Goal: Information Seeking & Learning: Learn about a topic

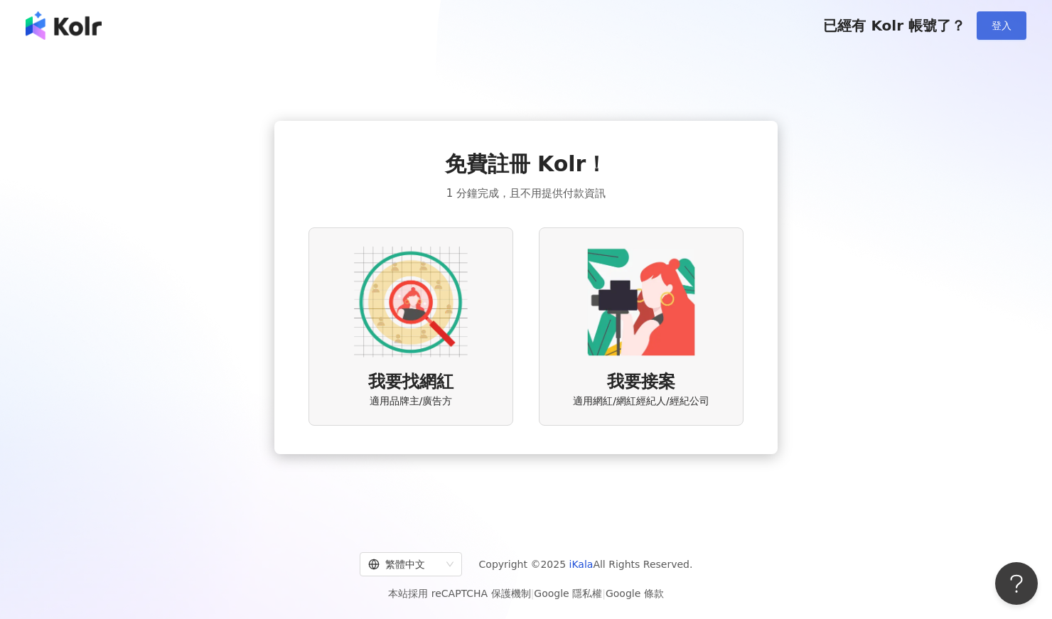
click at [1005, 25] on span "登入" at bounding box center [1002, 25] width 20 height 11
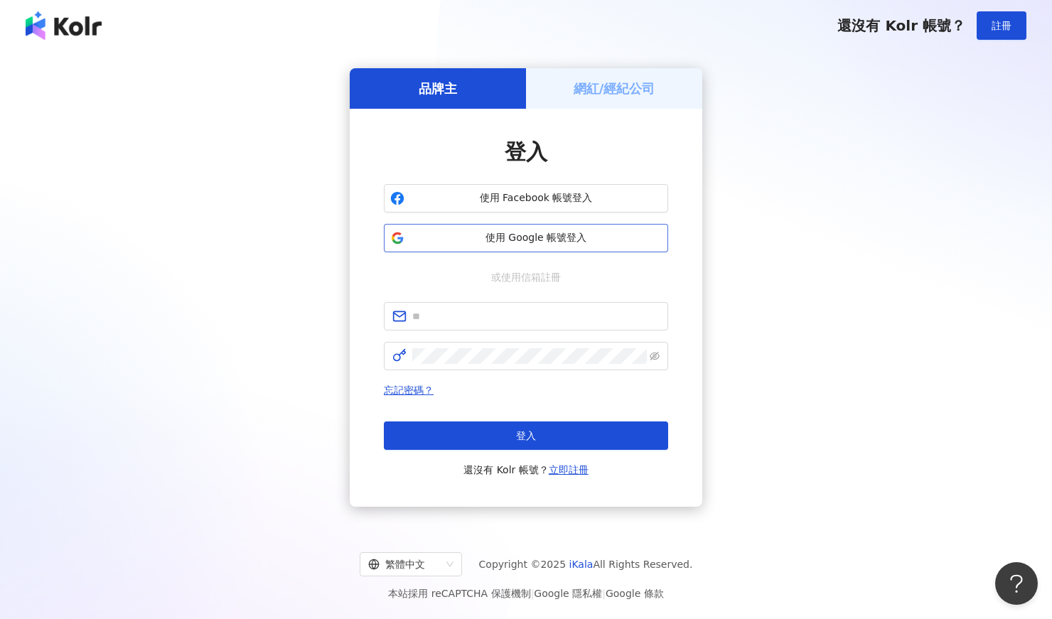
click at [537, 235] on span "使用 Google 帳號登入" at bounding box center [536, 238] width 252 height 14
click at [623, 234] on span "使用 Google 帳號登入" at bounding box center [536, 238] width 252 height 14
click at [535, 241] on span "使用 Google 帳號登入" at bounding box center [536, 238] width 252 height 14
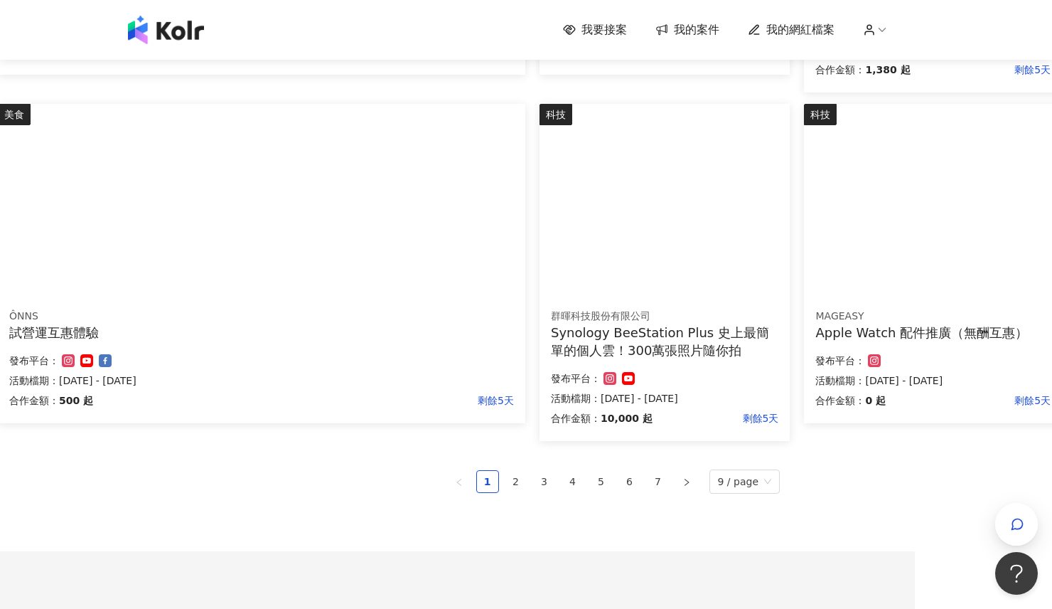
scroll to position [853, 137]
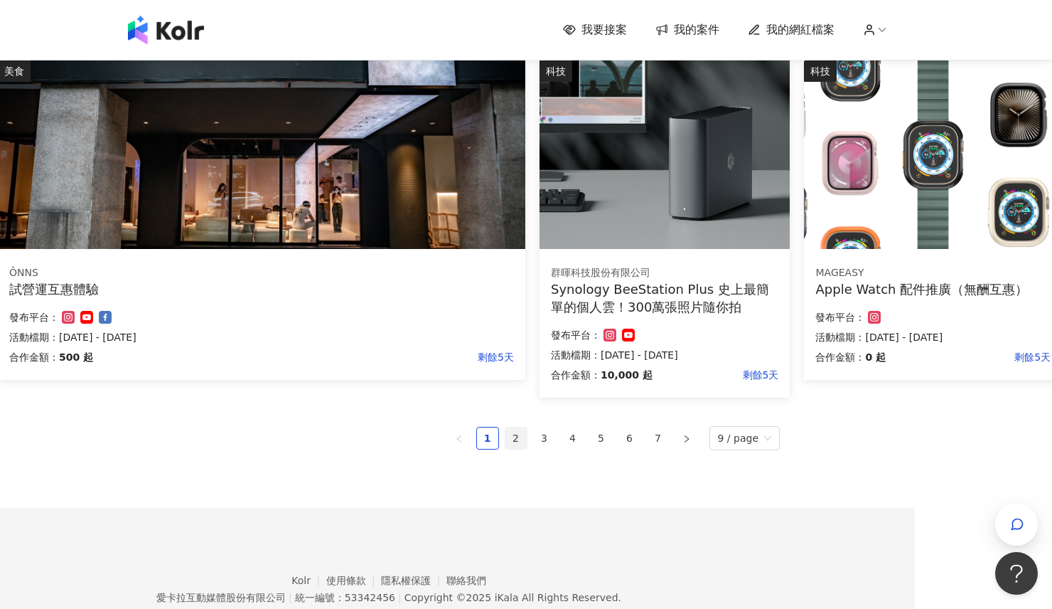
click at [521, 439] on link "2" at bounding box center [515, 437] width 21 height 21
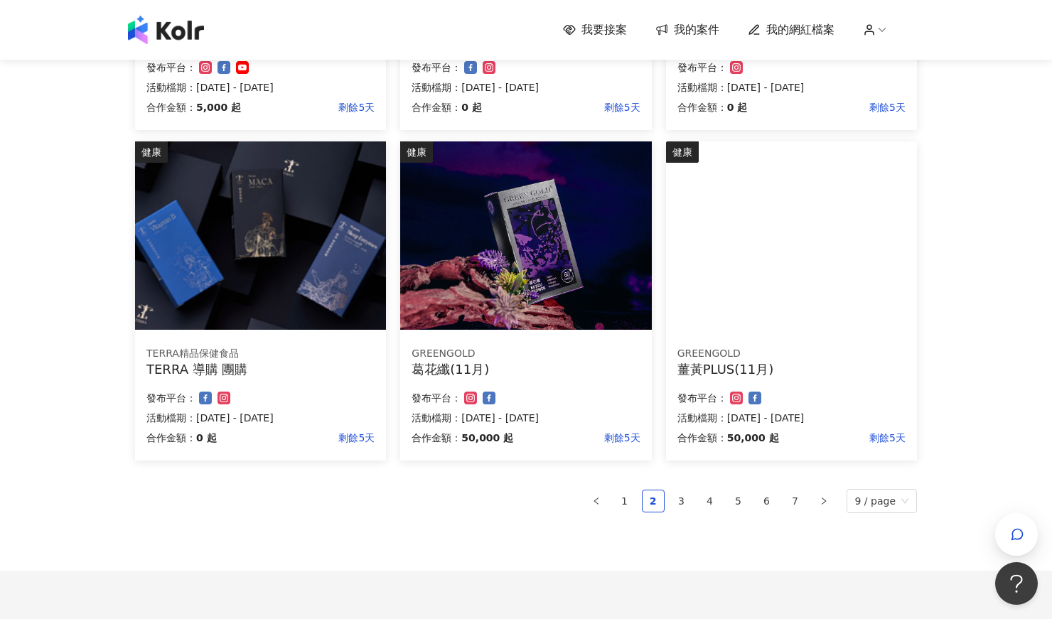
scroll to position [864, 0]
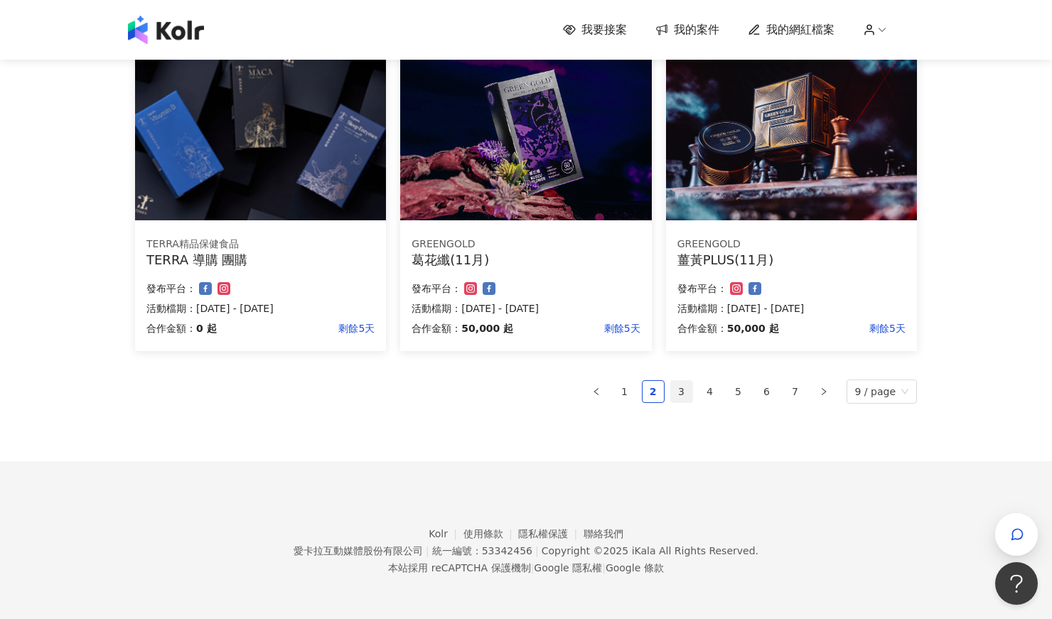
click at [690, 394] on link "3" at bounding box center [681, 391] width 21 height 21
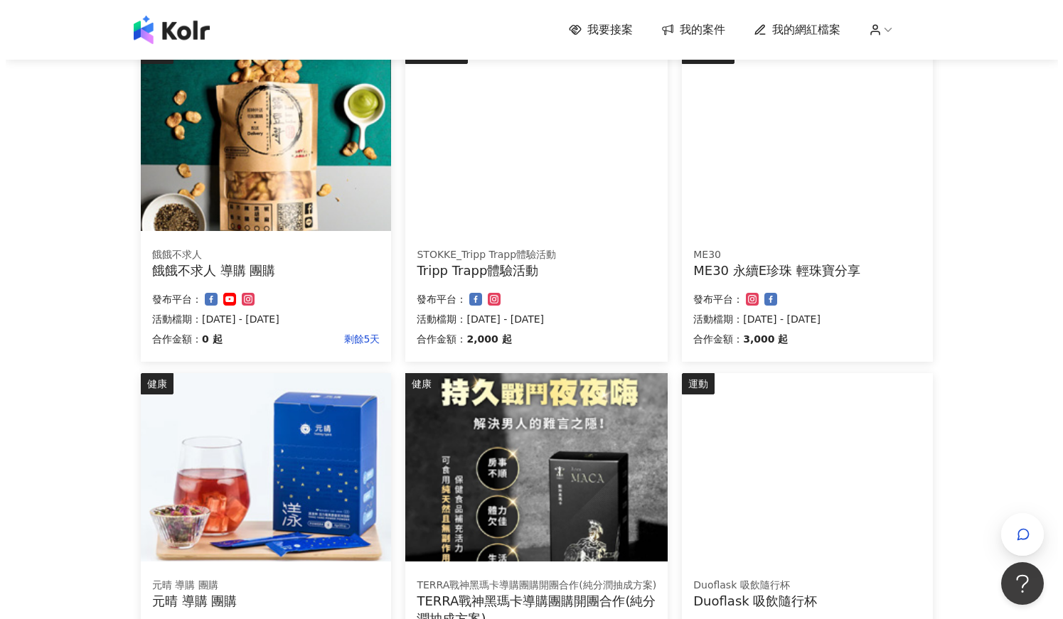
scroll to position [379, 0]
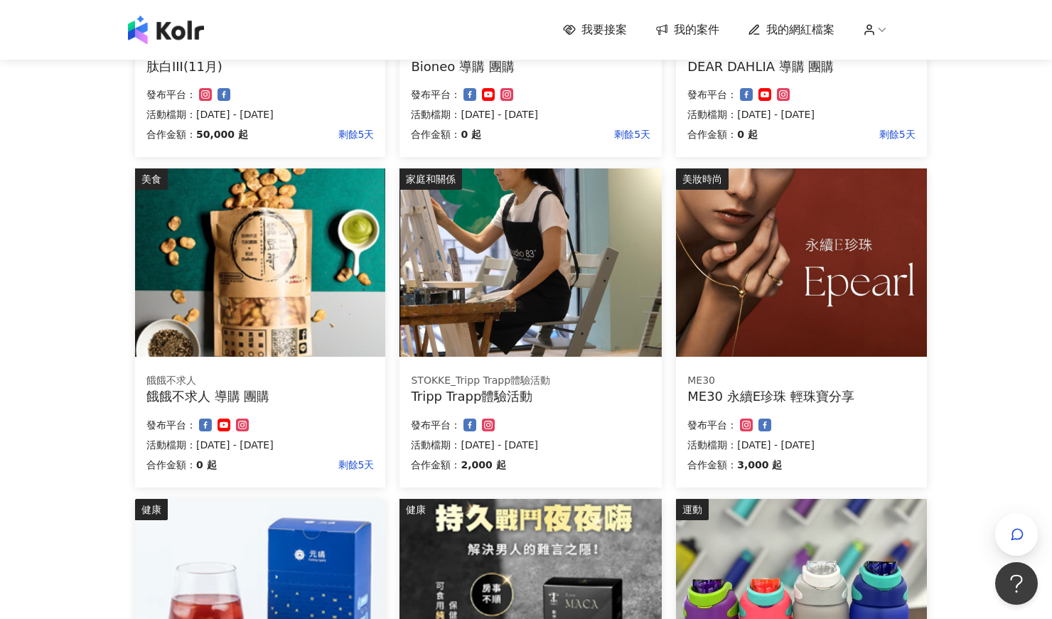
drag, startPoint x: 806, startPoint y: 397, endPoint x: 982, endPoint y: 434, distance: 180.0
click at [1015, 439] on div "我要接案 我的案件 我的網紅檔案 我要接案 搜尋 排序： 日期新到舊 篩選： 案件類型 發布平台 案件價格範圍 活動檔期 清除 套用 美妝時尚 GREENGO…" at bounding box center [526, 362] width 1052 height 1483
drag, startPoint x: 459, startPoint y: 394, endPoint x: 441, endPoint y: 401, distance: 18.5
click at [441, 401] on div "Tripp Trapp體驗活動" at bounding box center [531, 396] width 240 height 18
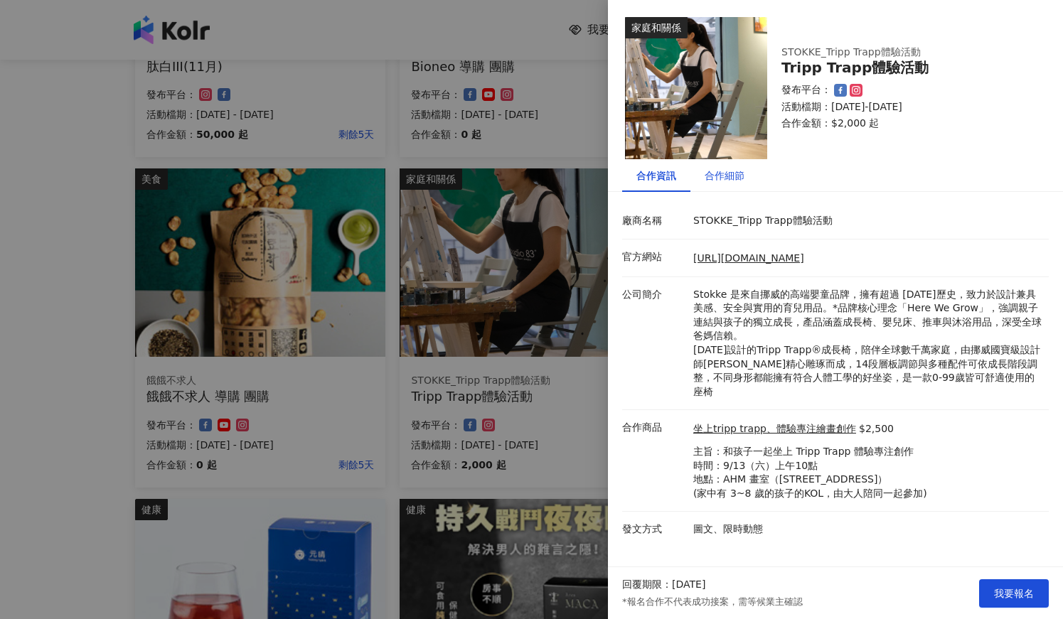
click at [724, 173] on div "合作細節" at bounding box center [725, 176] width 40 height 16
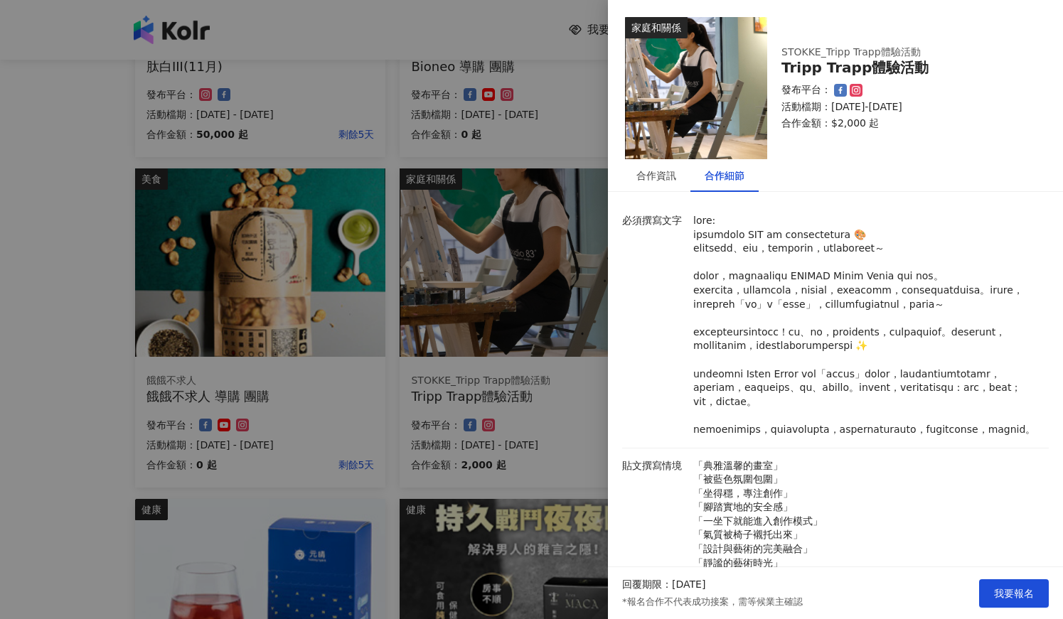
scroll to position [272, 0]
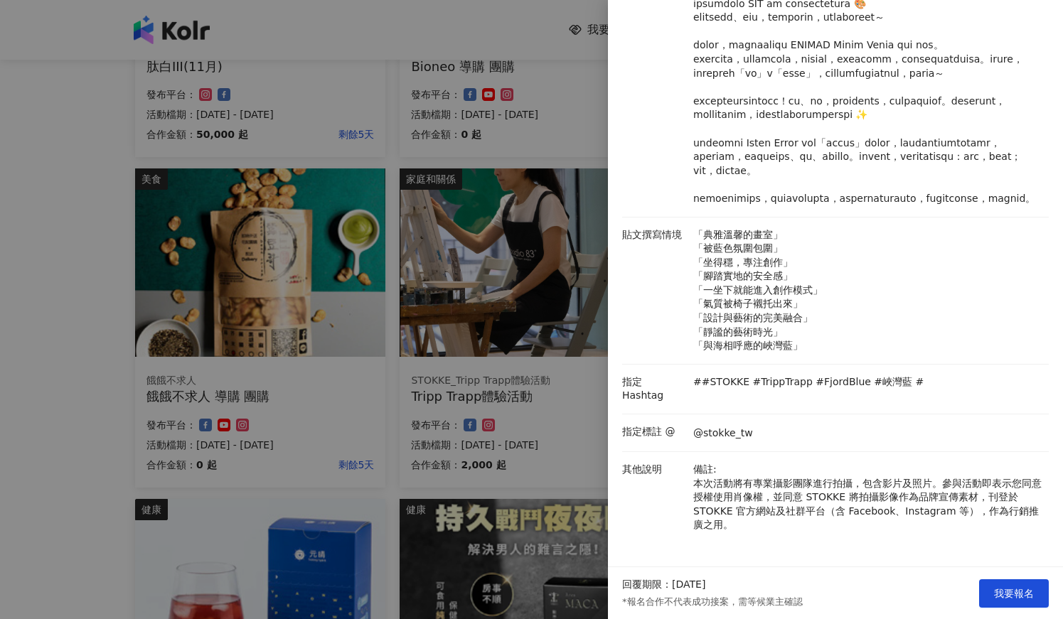
click at [80, 321] on div at bounding box center [531, 309] width 1063 height 619
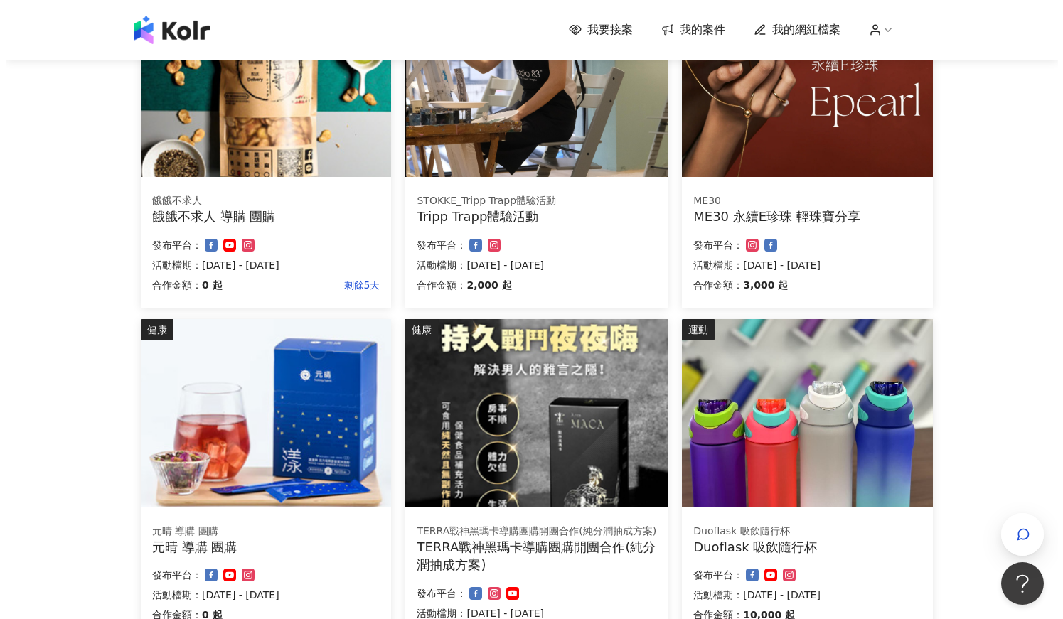
scroll to position [569, 0]
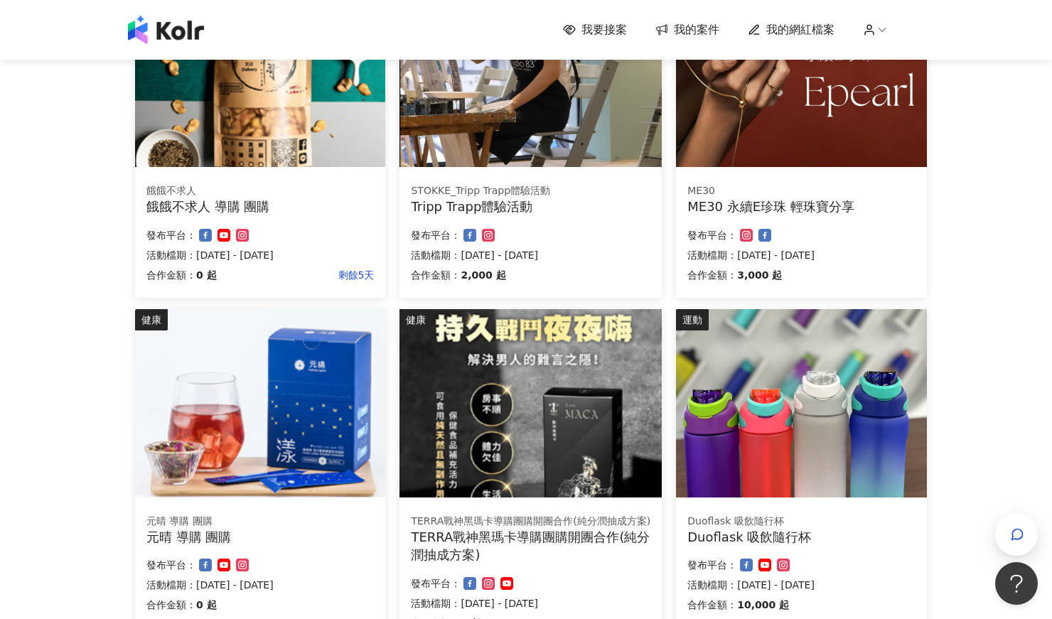
click at [782, 232] on div "發布平台：" at bounding box center [800, 235] width 227 height 17
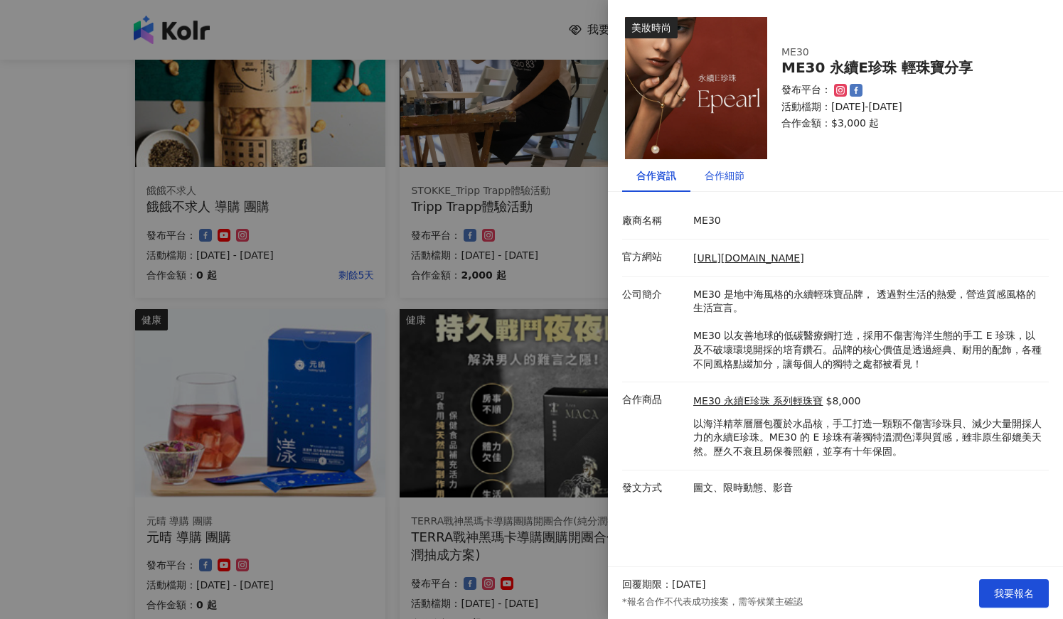
click at [714, 181] on div "合作細節" at bounding box center [725, 176] width 40 height 16
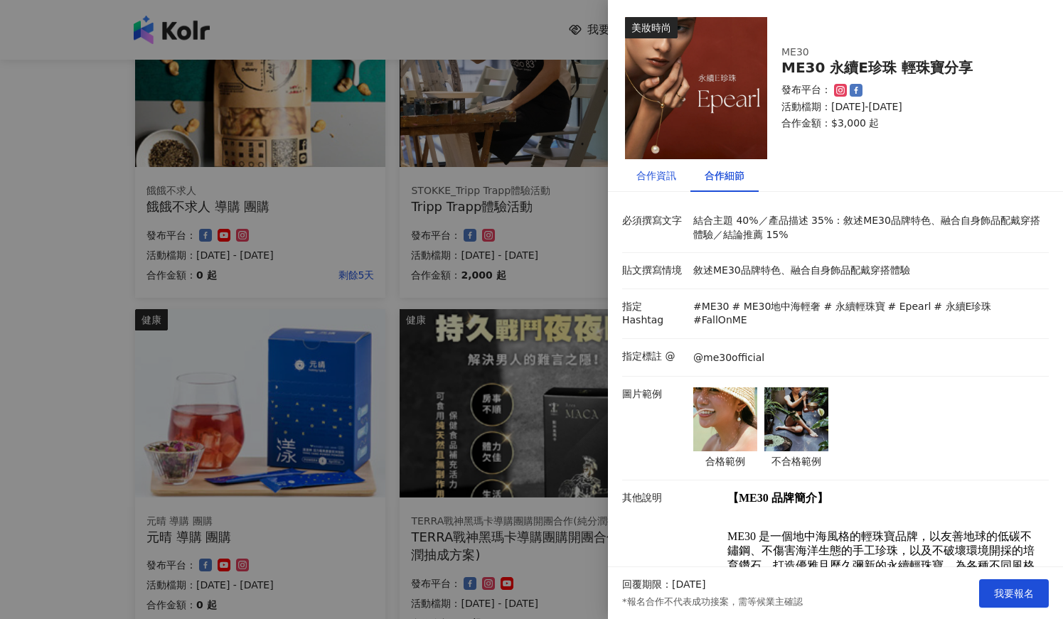
click at [650, 181] on div "合作資訊" at bounding box center [656, 176] width 40 height 16
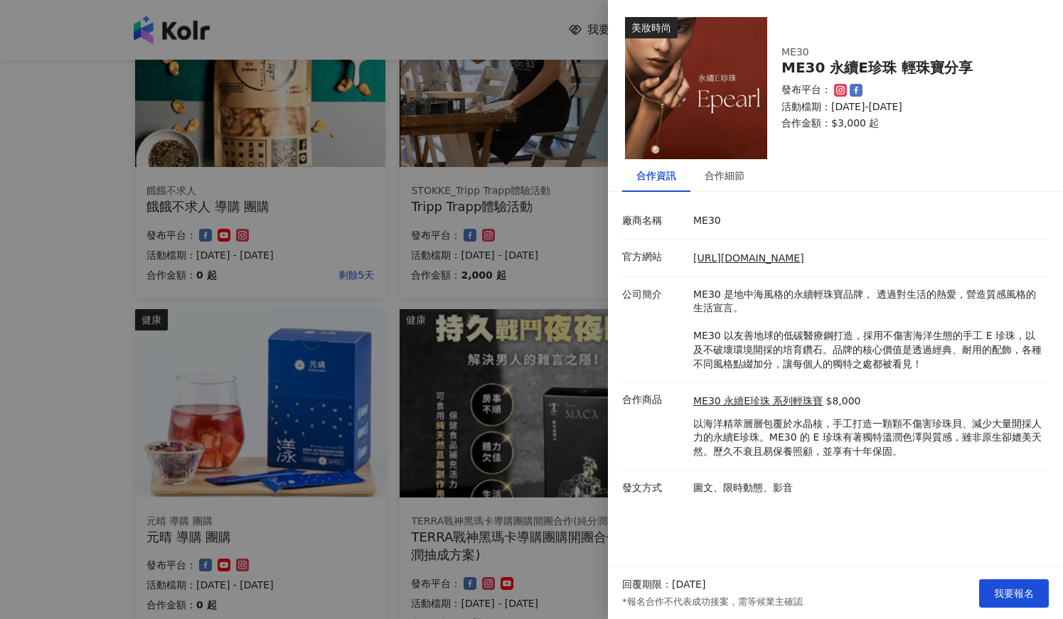
click at [43, 300] on div at bounding box center [531, 309] width 1063 height 619
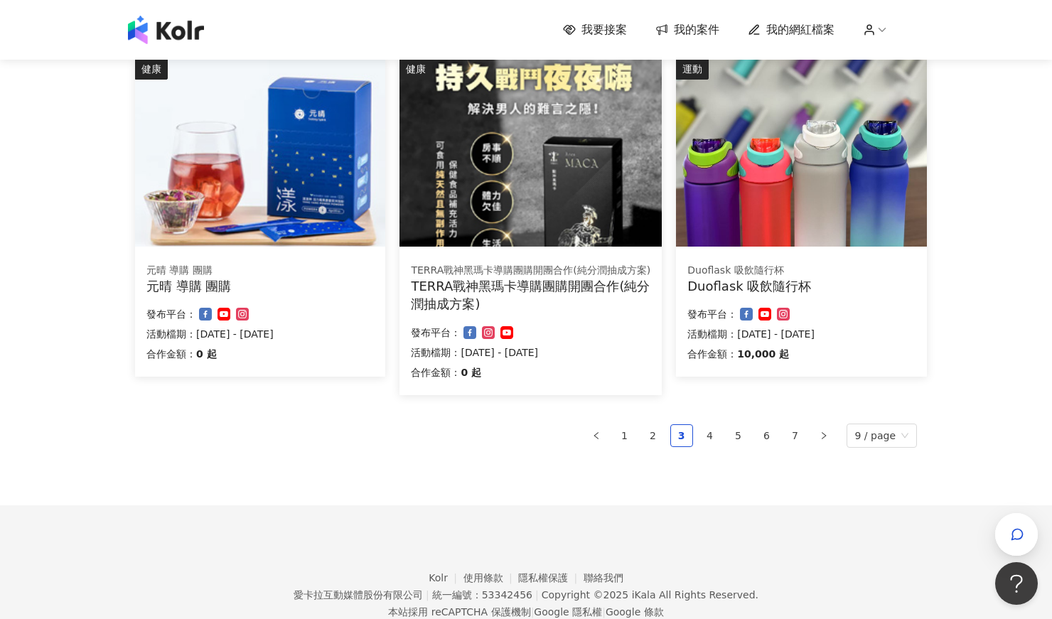
scroll to position [864, 0]
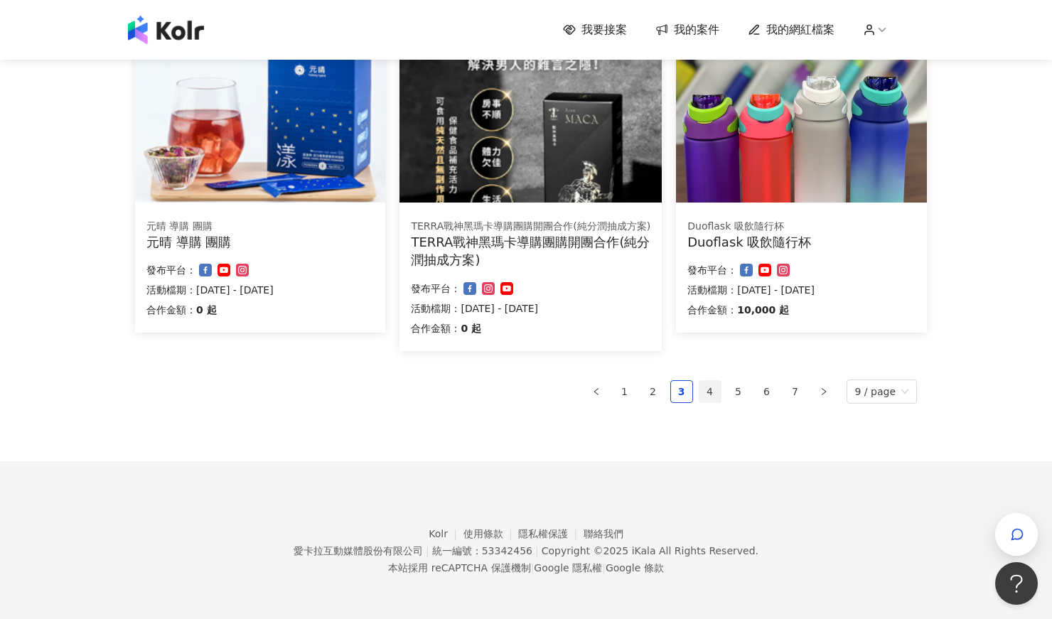
click at [714, 390] on link "4" at bounding box center [710, 391] width 21 height 21
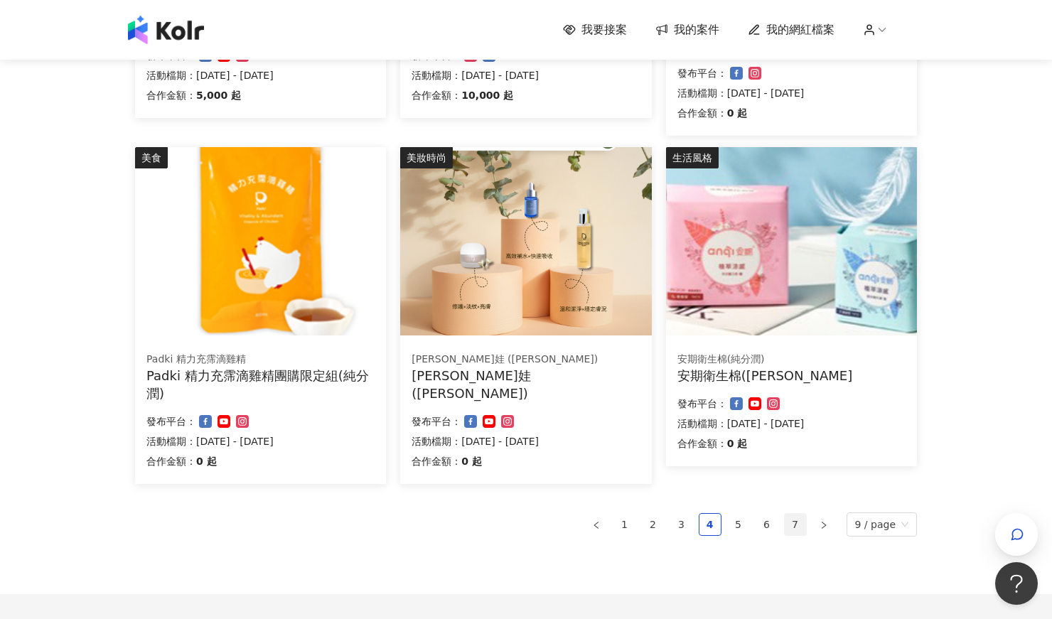
scroll to position [899, 0]
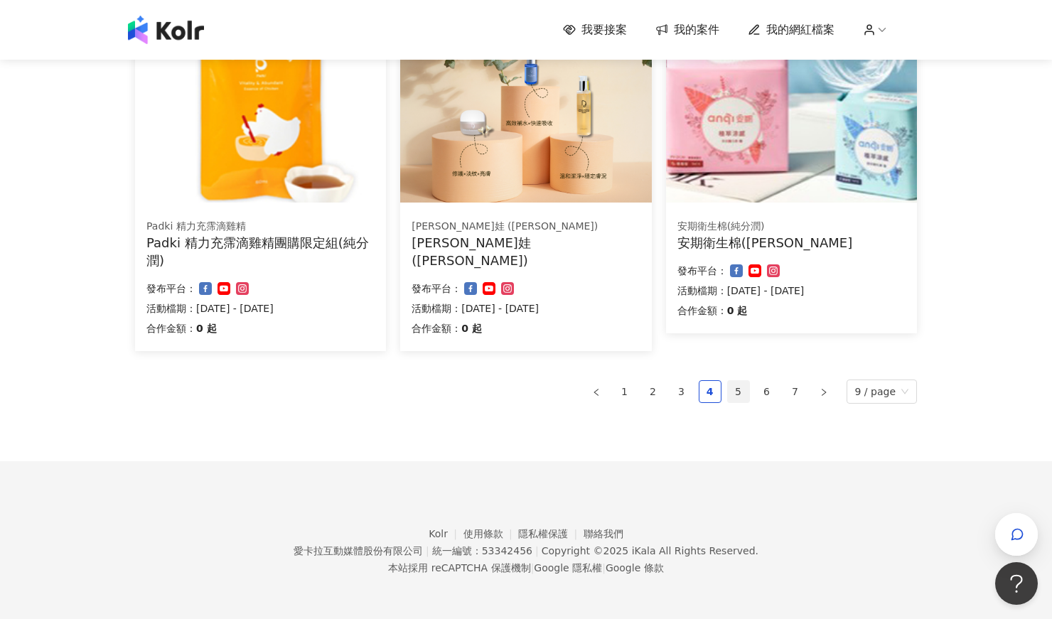
click at [739, 391] on link "5" at bounding box center [738, 391] width 21 height 21
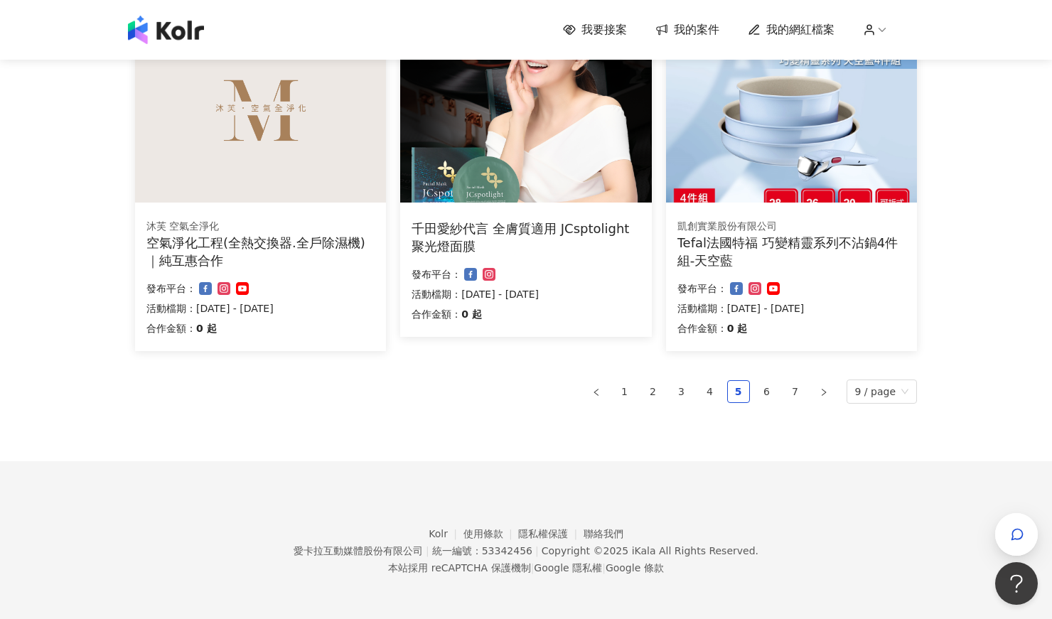
drag, startPoint x: 849, startPoint y: 242, endPoint x: 1038, endPoint y: 214, distance: 191.2
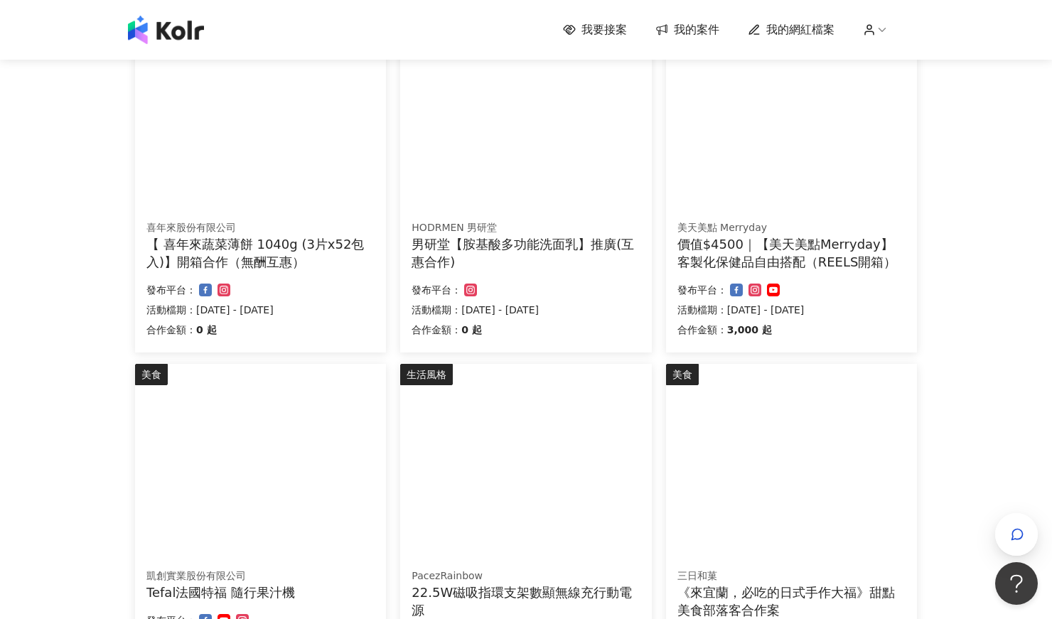
scroll to position [474, 0]
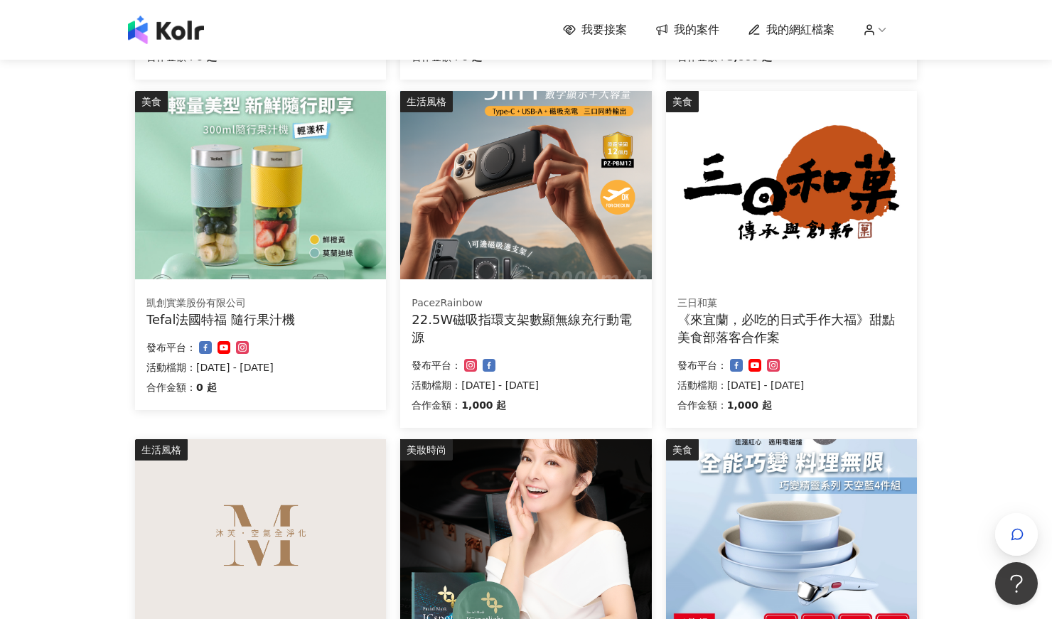
click at [231, 318] on div "Tefal法國特福 隨行果汁機" at bounding box center [260, 320] width 228 height 18
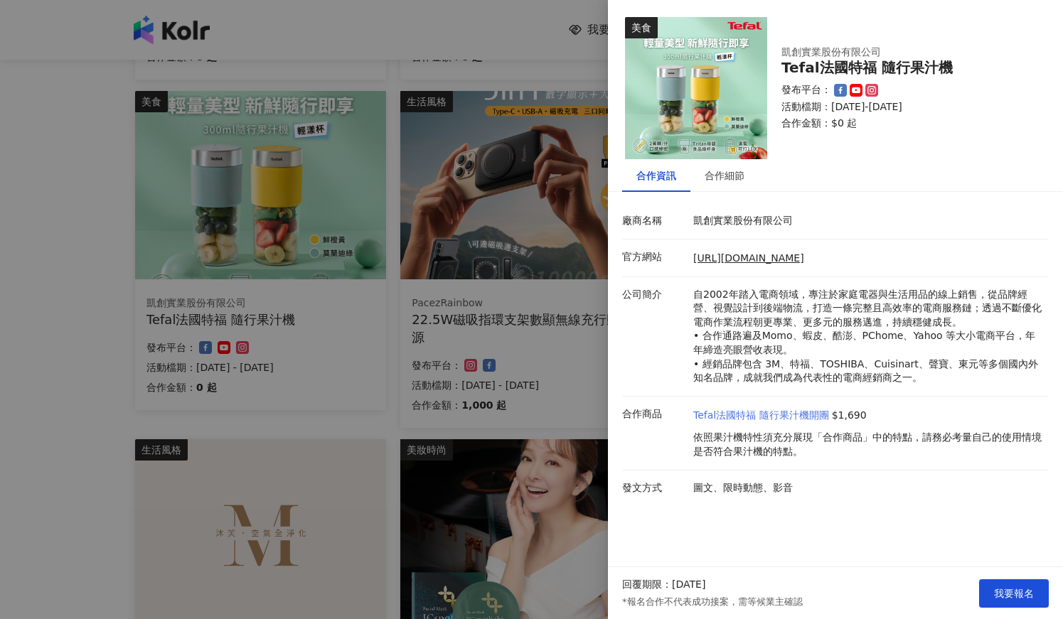
click at [762, 417] on link "Tefal法國特福 隨行果汁機開團" at bounding box center [761, 416] width 136 height 14
click at [731, 173] on div "合作細節" at bounding box center [725, 176] width 40 height 16
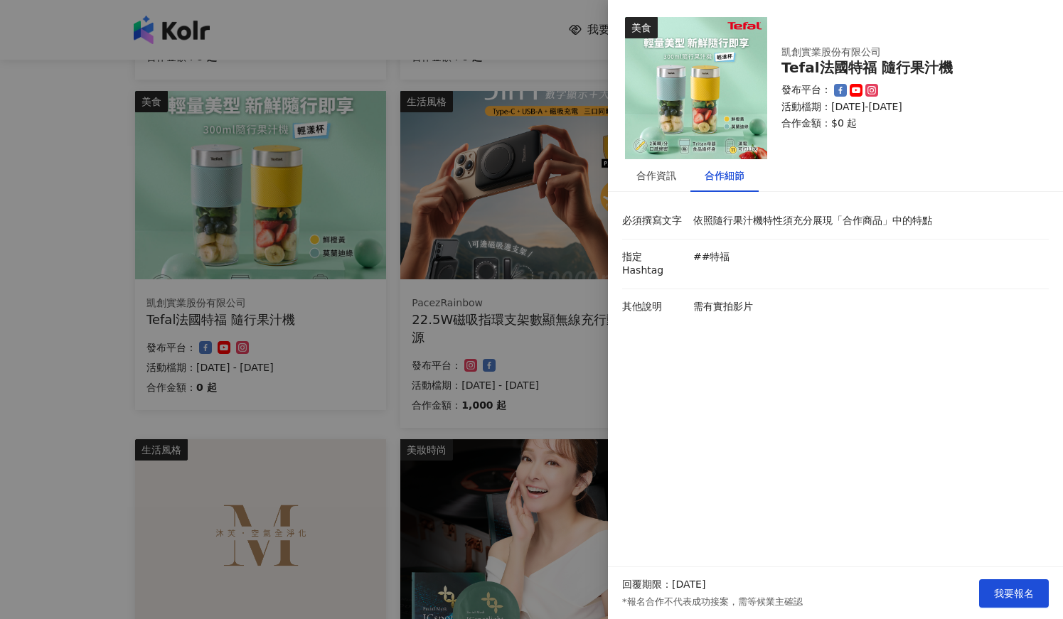
click at [379, 394] on div at bounding box center [531, 309] width 1063 height 619
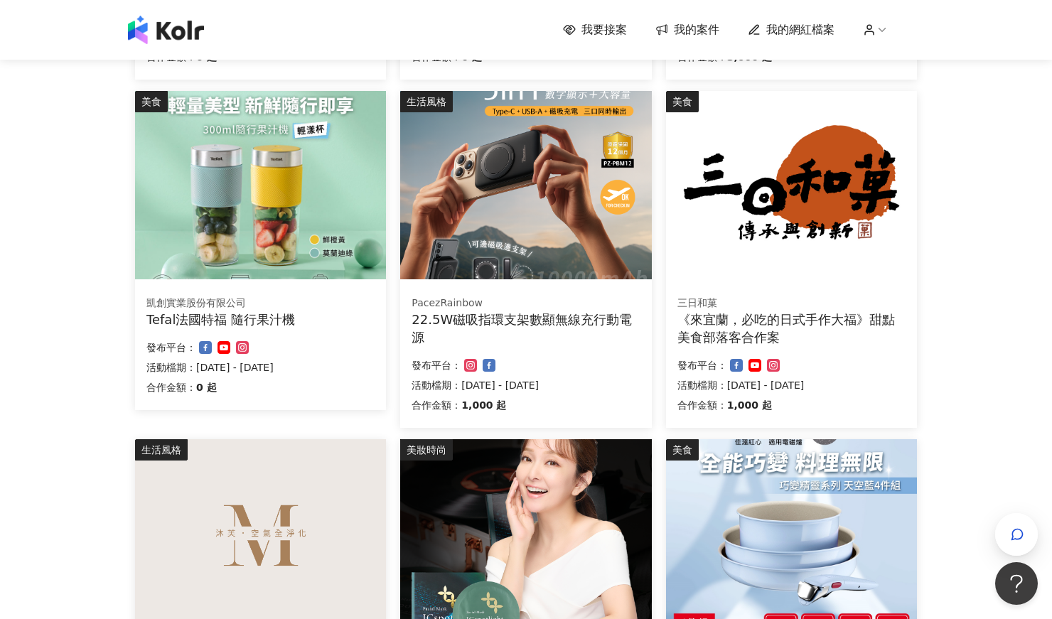
scroll to position [899, 0]
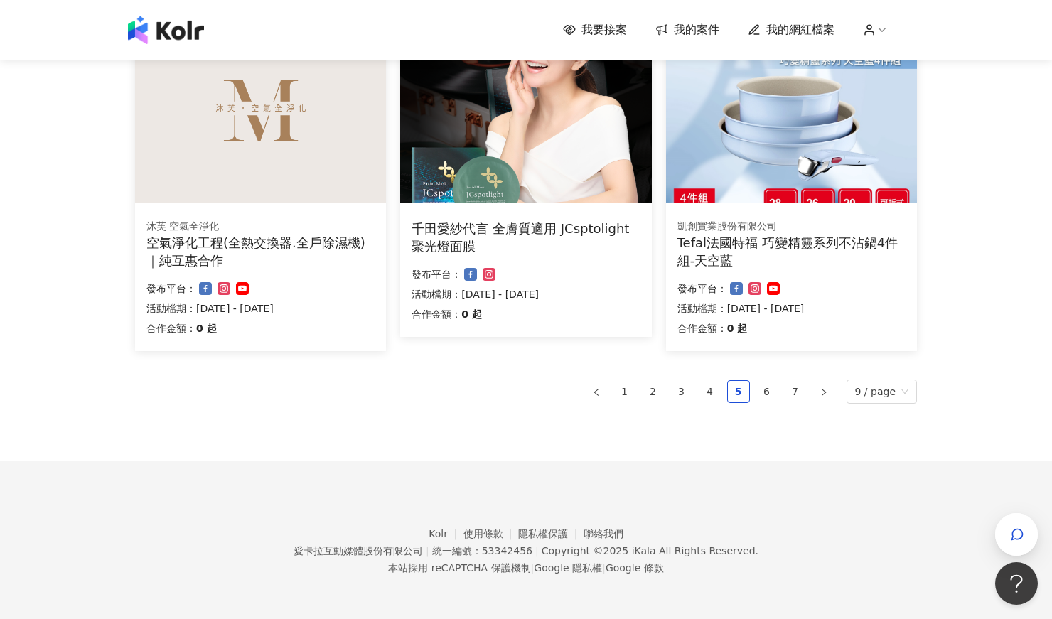
click at [750, 242] on div "Tefal法國特福 巧變精靈系列不沾鍋4件組-天空藍" at bounding box center [791, 252] width 228 height 36
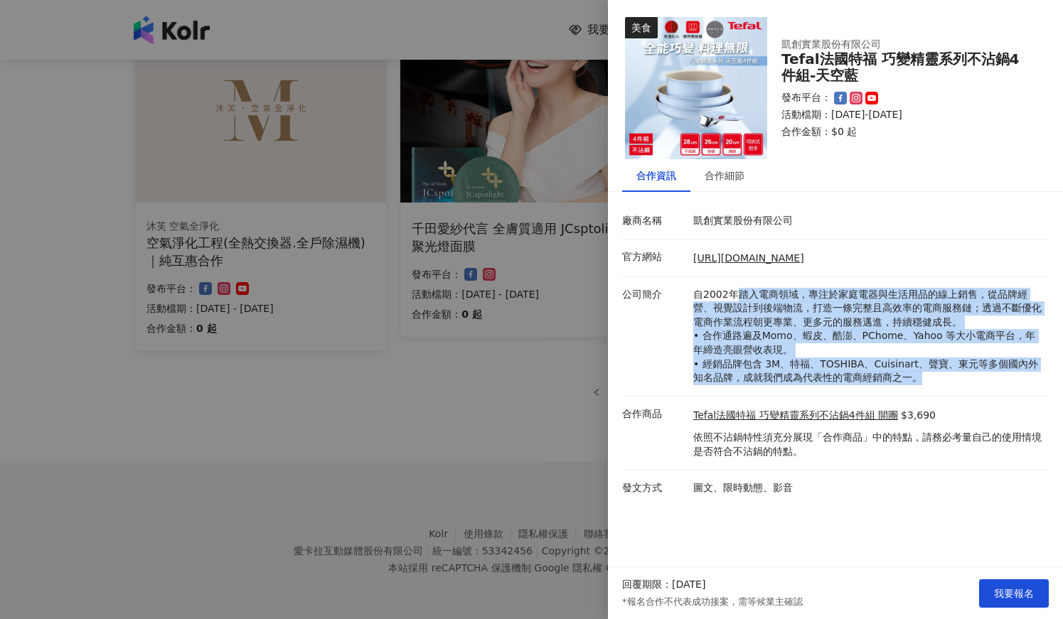
drag, startPoint x: 744, startPoint y: 297, endPoint x: 941, endPoint y: 377, distance: 212.7
click at [941, 377] on p "自2002年踏入電商領域，專注於家庭電器與生活用品的線上銷售，從品牌經營、視覺設計到後端物流，打造一條完整且高效率的電商服務鏈；透過不斷優化電商作業流程朝更專…" at bounding box center [867, 336] width 348 height 97
click at [895, 343] on p "自2002年踏入電商領域，專注於家庭電器與生活用品的線上銷售，從品牌經營、視覺設計到後端物流，打造一條完整且高效率的電商服務鏈；透過不斷優化電商作業流程朝更專…" at bounding box center [867, 336] width 348 height 97
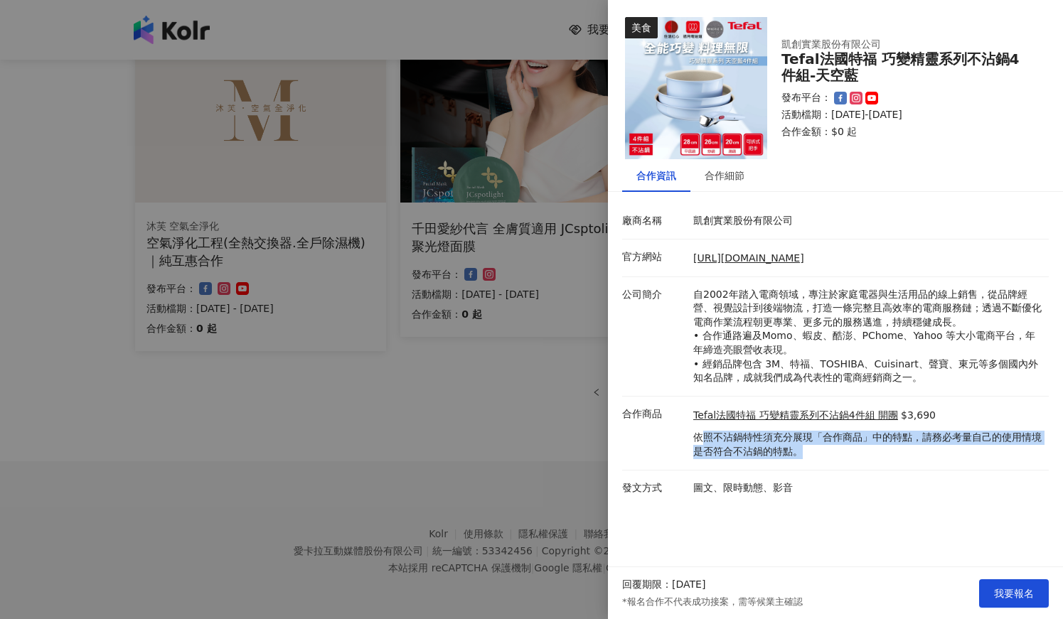
drag, startPoint x: 773, startPoint y: 436, endPoint x: 855, endPoint y: 454, distance: 84.2
click at [855, 451] on p "依照不沾鍋特性須充分展現「合作商品」中的特點，請務必考量自己的使用情境是否符合不沾鍋的特點。" at bounding box center [867, 445] width 348 height 28
click at [845, 454] on p "依照不沾鍋特性須充分展現「合作商品」中的特點，請務必考量自己的使用情境是否符合不沾鍋的特點。" at bounding box center [867, 445] width 348 height 28
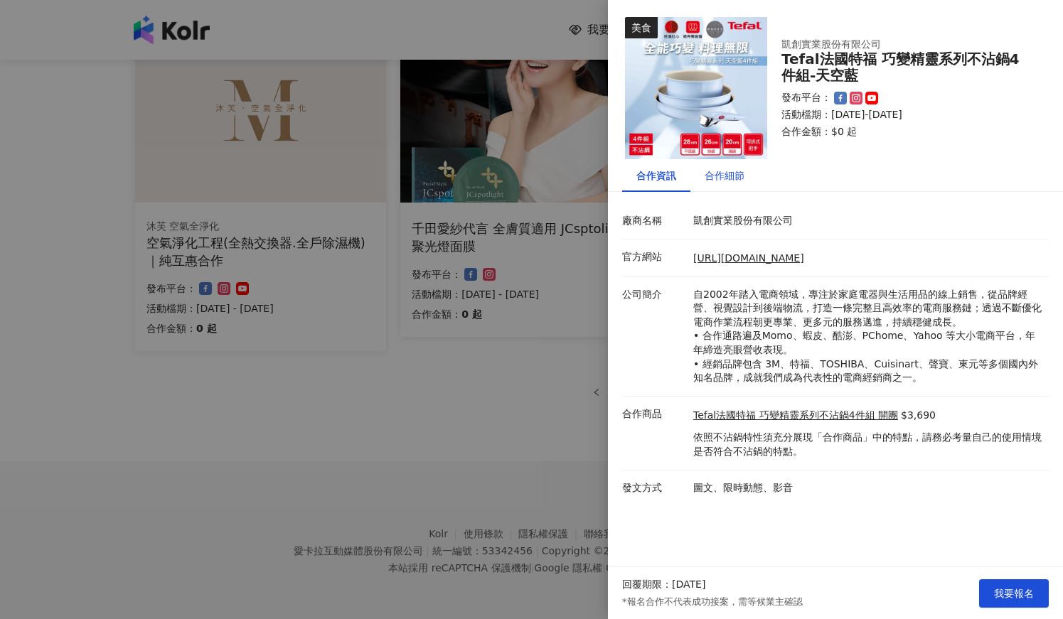
click at [721, 179] on div "合作細節" at bounding box center [725, 176] width 40 height 16
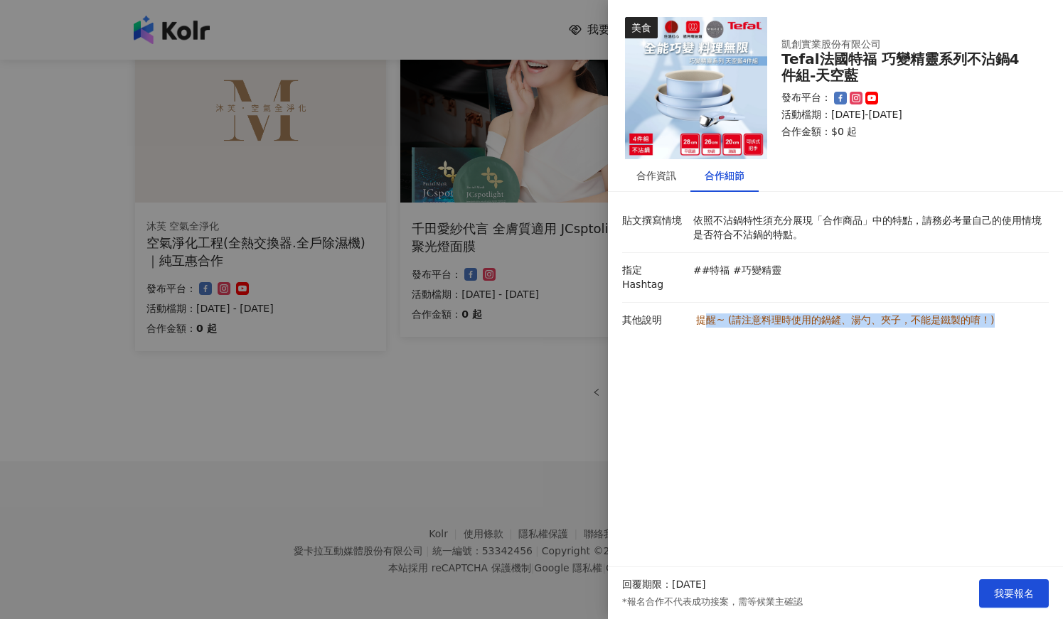
drag, startPoint x: 737, startPoint y: 307, endPoint x: 936, endPoint y: 179, distance: 236.0
click at [988, 314] on p "提醒 ~ (請 注意料理時使用的鍋鏟、湯勺、夾子，不能是鐵製的唷！)" at bounding box center [867, 321] width 348 height 14
click at [938, 173] on div "合作資訊 合作細節" at bounding box center [835, 175] width 455 height 33
click at [645, 178] on div "合作資訊" at bounding box center [656, 176] width 40 height 16
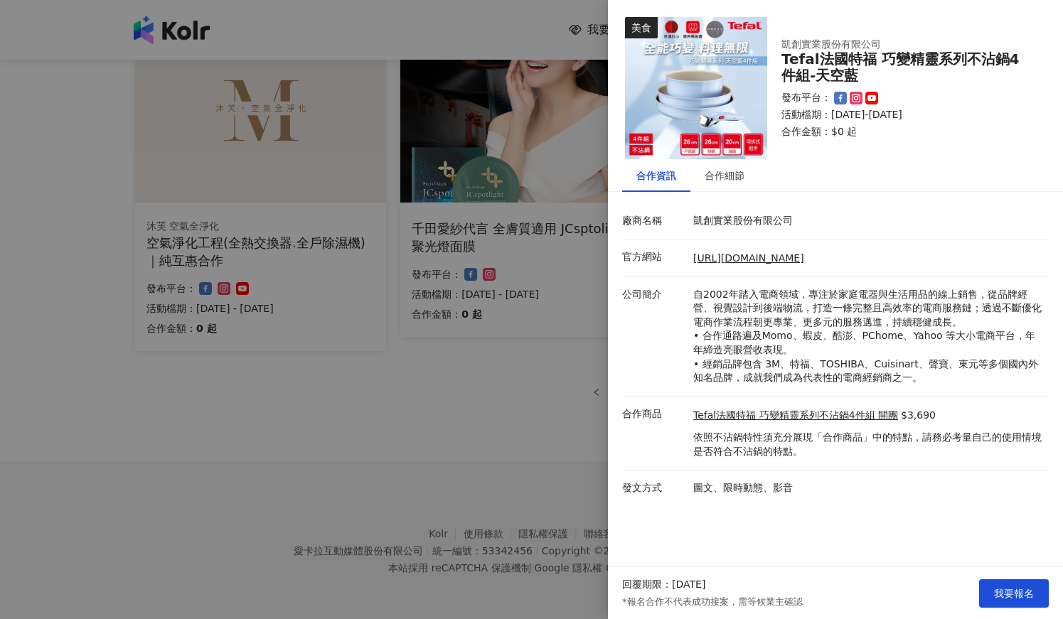
click at [505, 428] on div at bounding box center [531, 309] width 1063 height 619
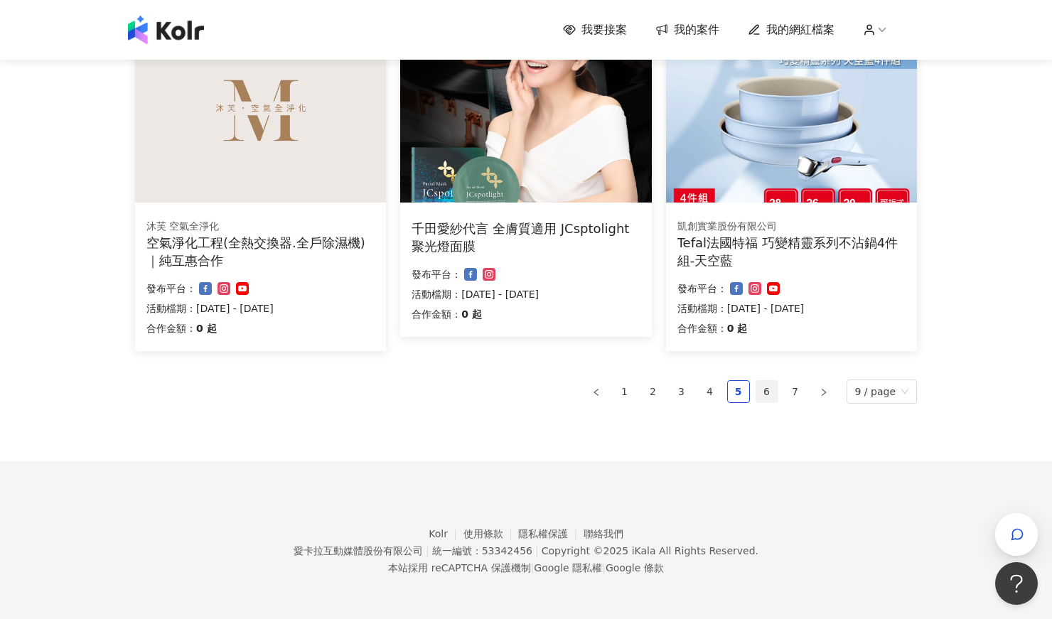
click at [773, 390] on link "6" at bounding box center [766, 391] width 21 height 21
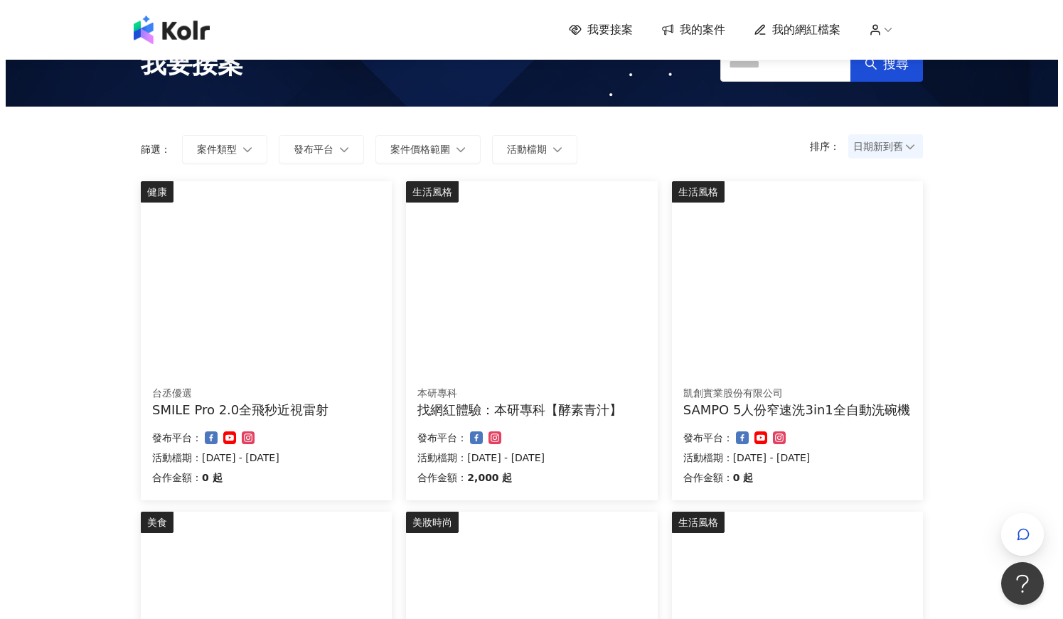
scroll to position [95, 0]
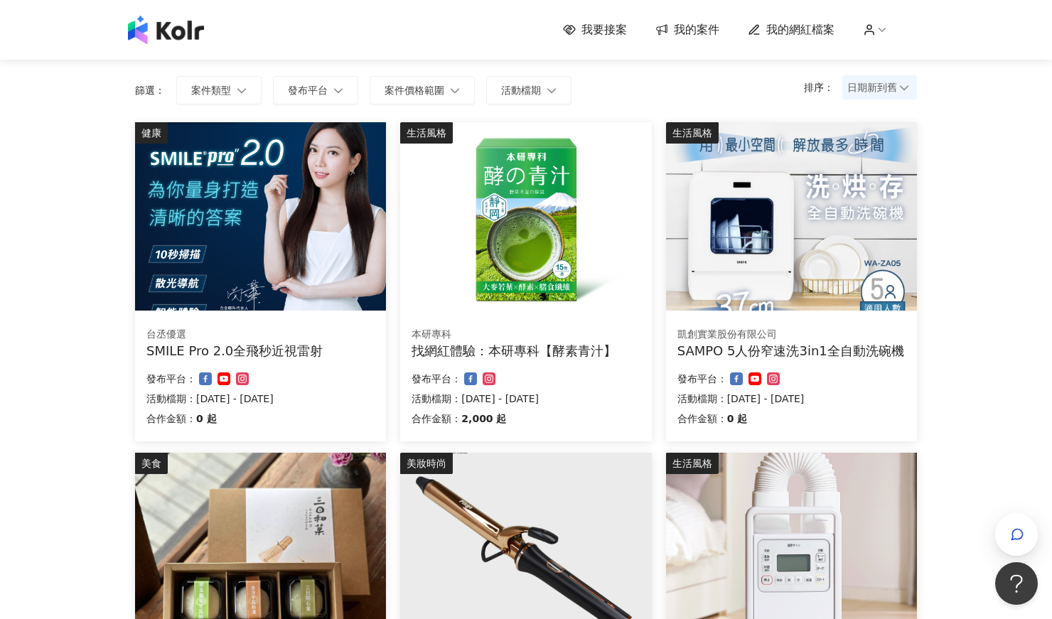
click at [864, 355] on div "SAMPO 5人份窄速洗3in1全自動洗碗機" at bounding box center [791, 351] width 228 height 18
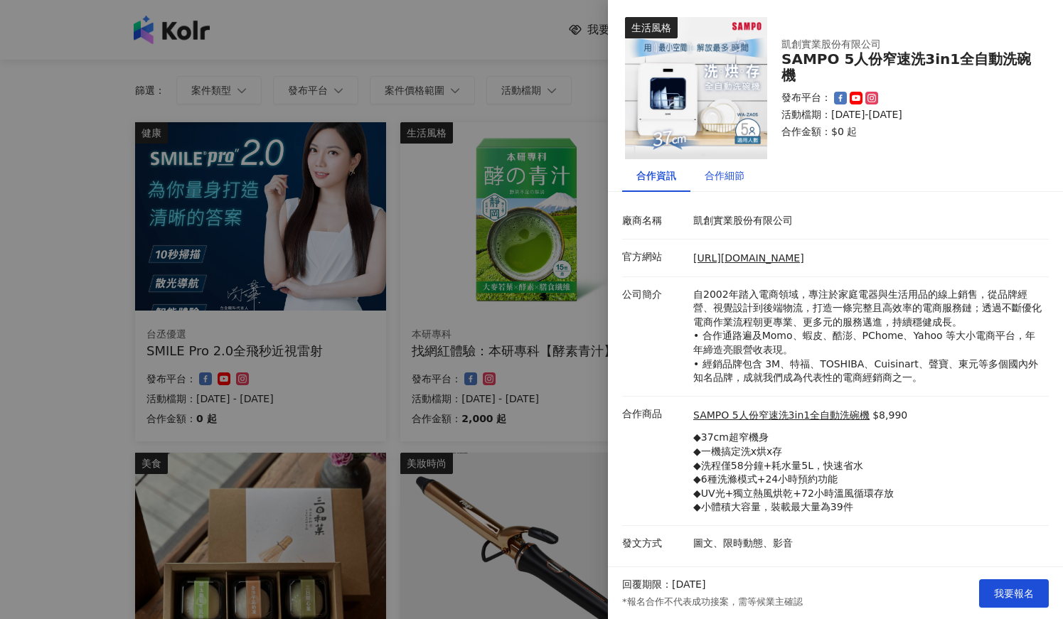
click at [727, 174] on div "合作細節" at bounding box center [725, 176] width 40 height 16
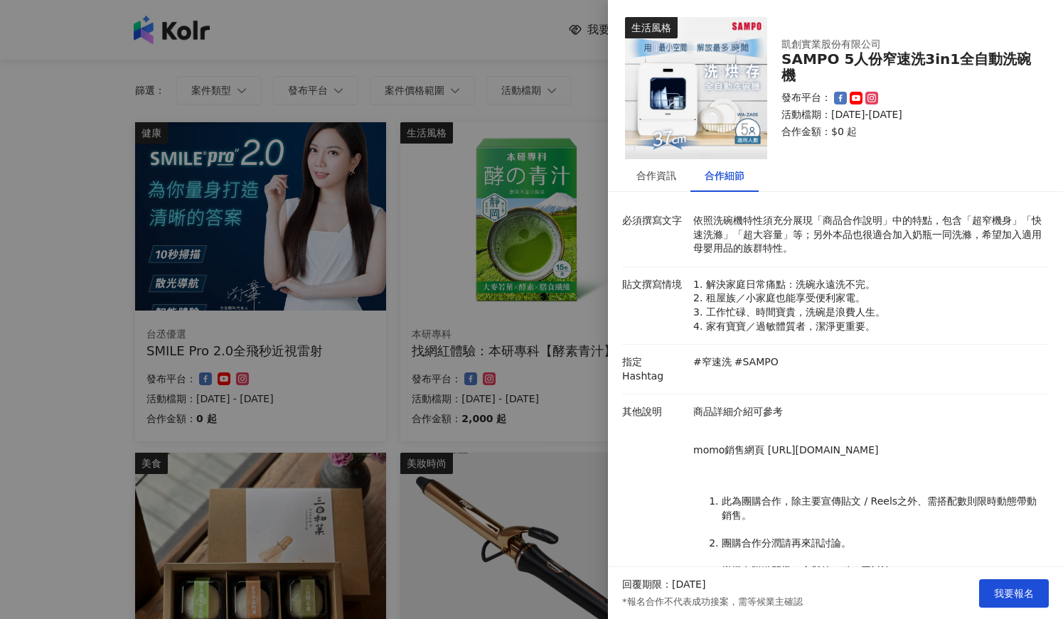
click at [110, 260] on div at bounding box center [531, 309] width 1063 height 619
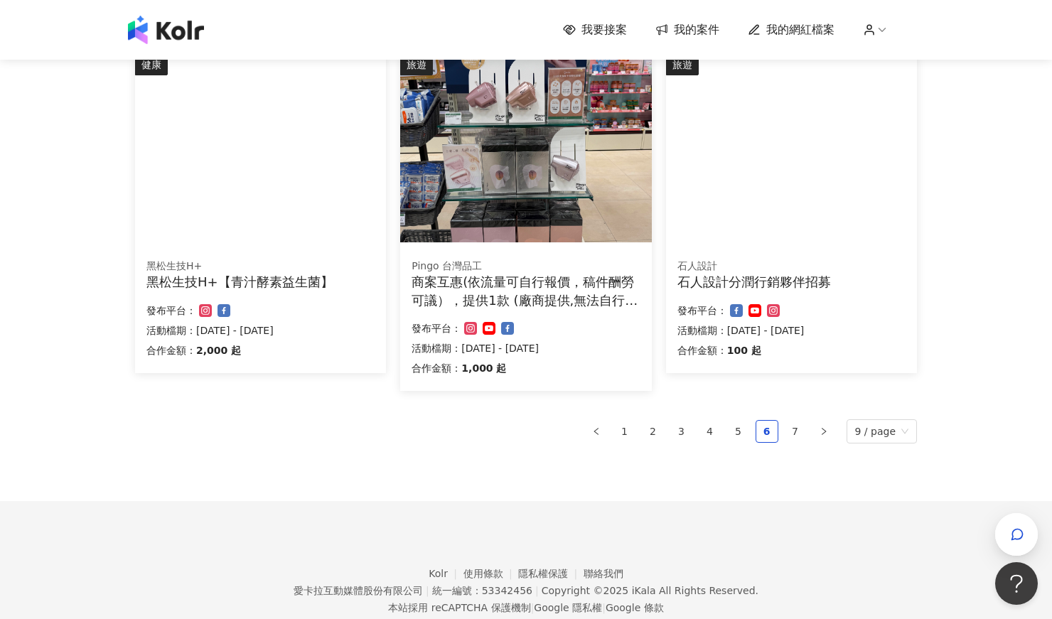
scroll to position [853, 0]
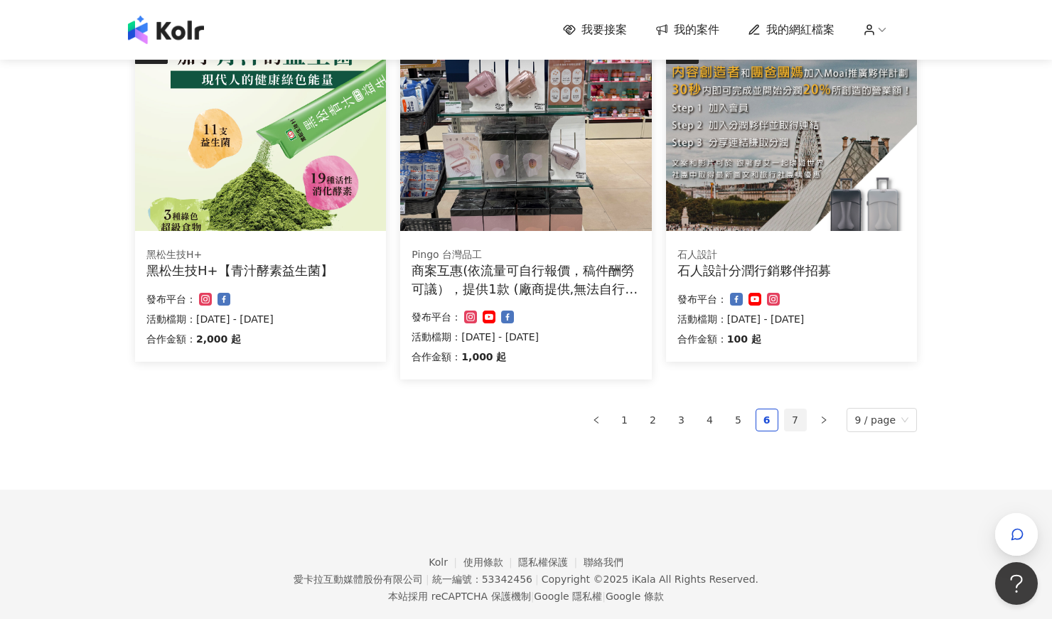
click at [798, 421] on link "7" at bounding box center [795, 419] width 21 height 21
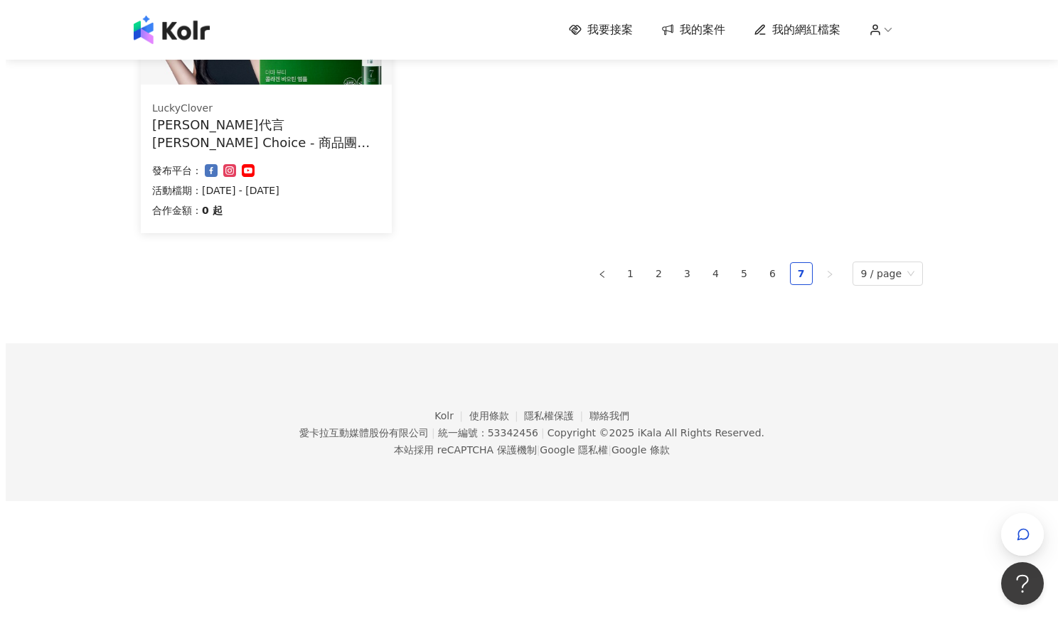
scroll to position [0, 0]
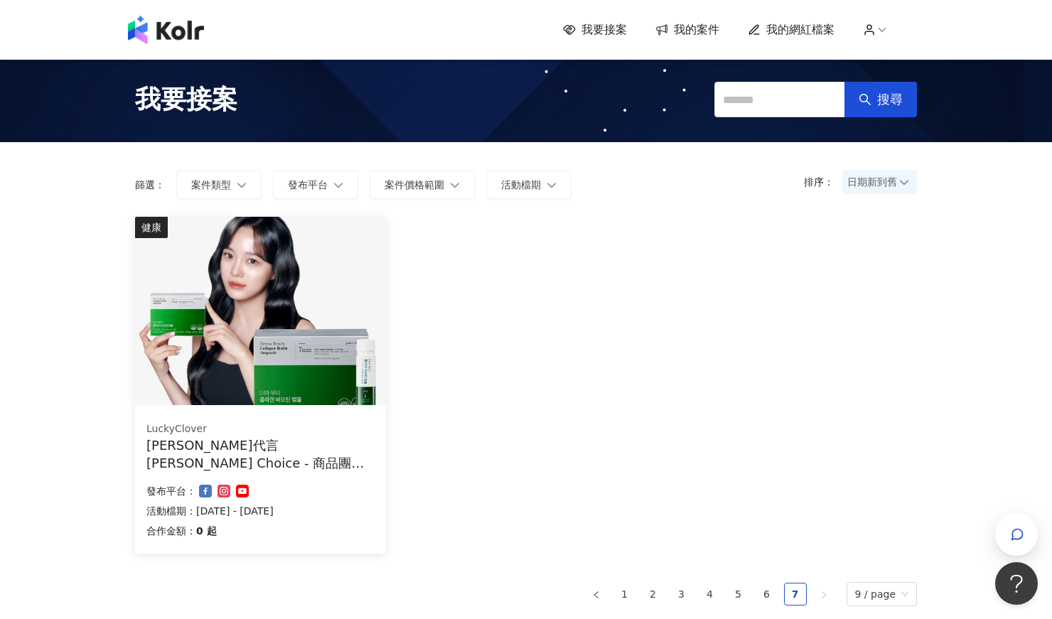
click at [311, 446] on div "[PERSON_NAME]代言 [PERSON_NAME] Choice - 商品團購 -膠原蛋白" at bounding box center [260, 454] width 228 height 36
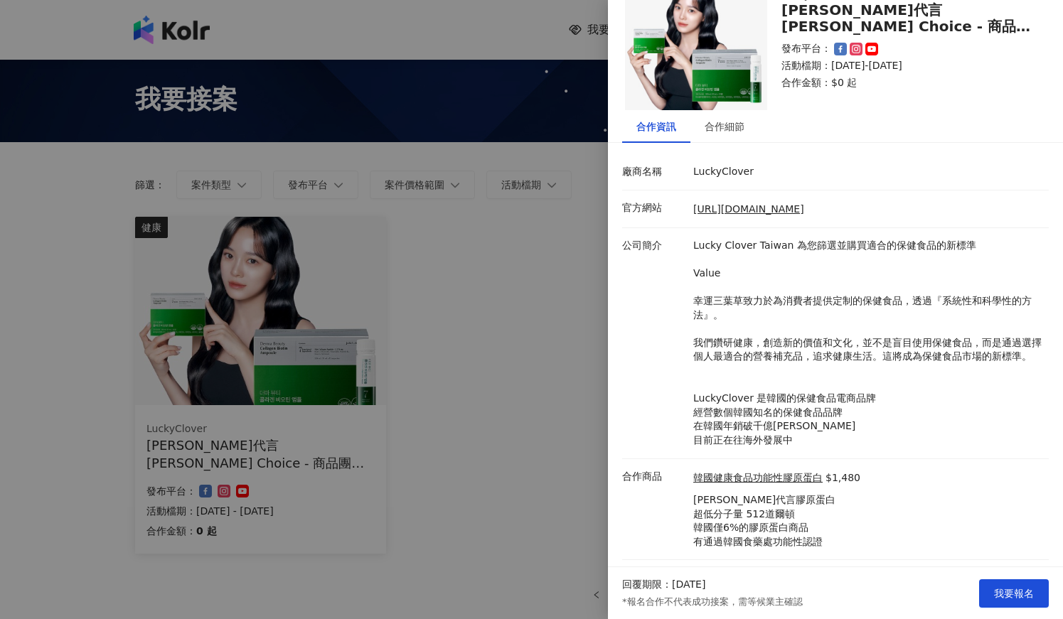
scroll to position [92, 0]
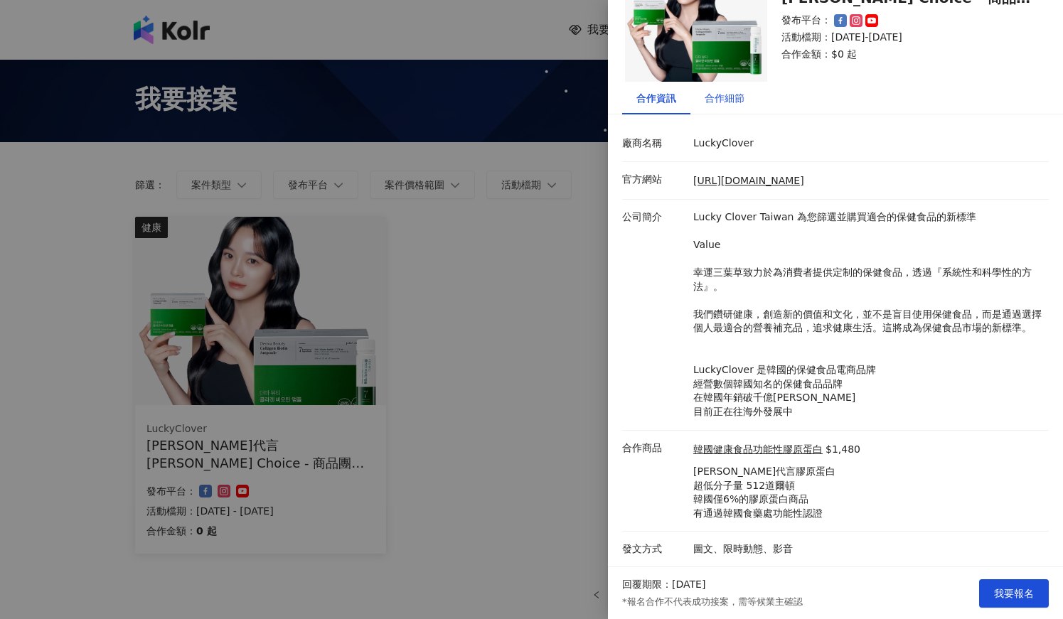
click at [726, 90] on div "合作細節" at bounding box center [725, 98] width 40 height 16
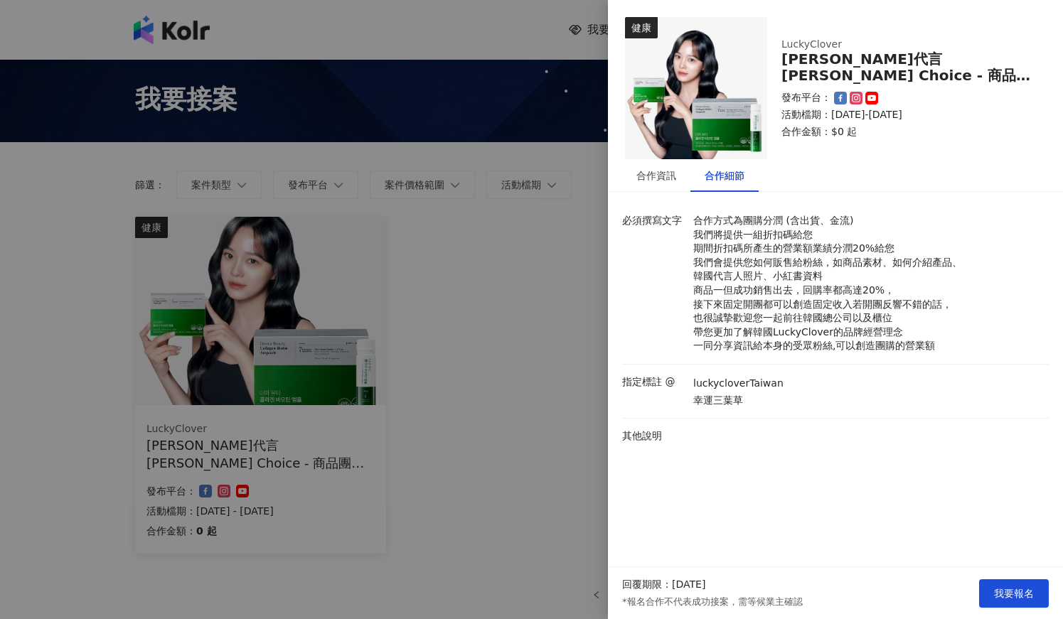
scroll to position [0, 0]
drag, startPoint x: 856, startPoint y: 58, endPoint x: 950, endPoint y: 53, distance: 93.9
click at [950, 53] on div "[PERSON_NAME]代言 [PERSON_NAME] Choice - 商品團購 -膠原蛋白" at bounding box center [906, 67] width 250 height 33
